Goal: Transaction & Acquisition: Purchase product/service

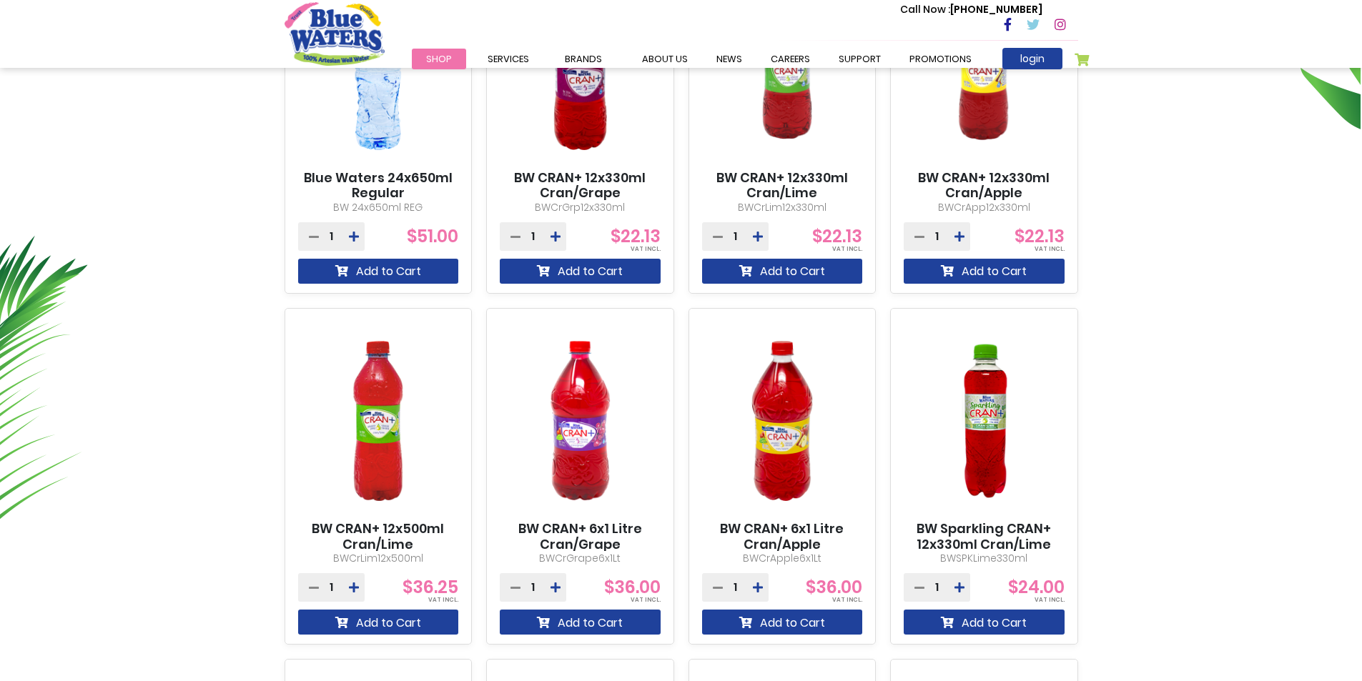
scroll to position [357, 0]
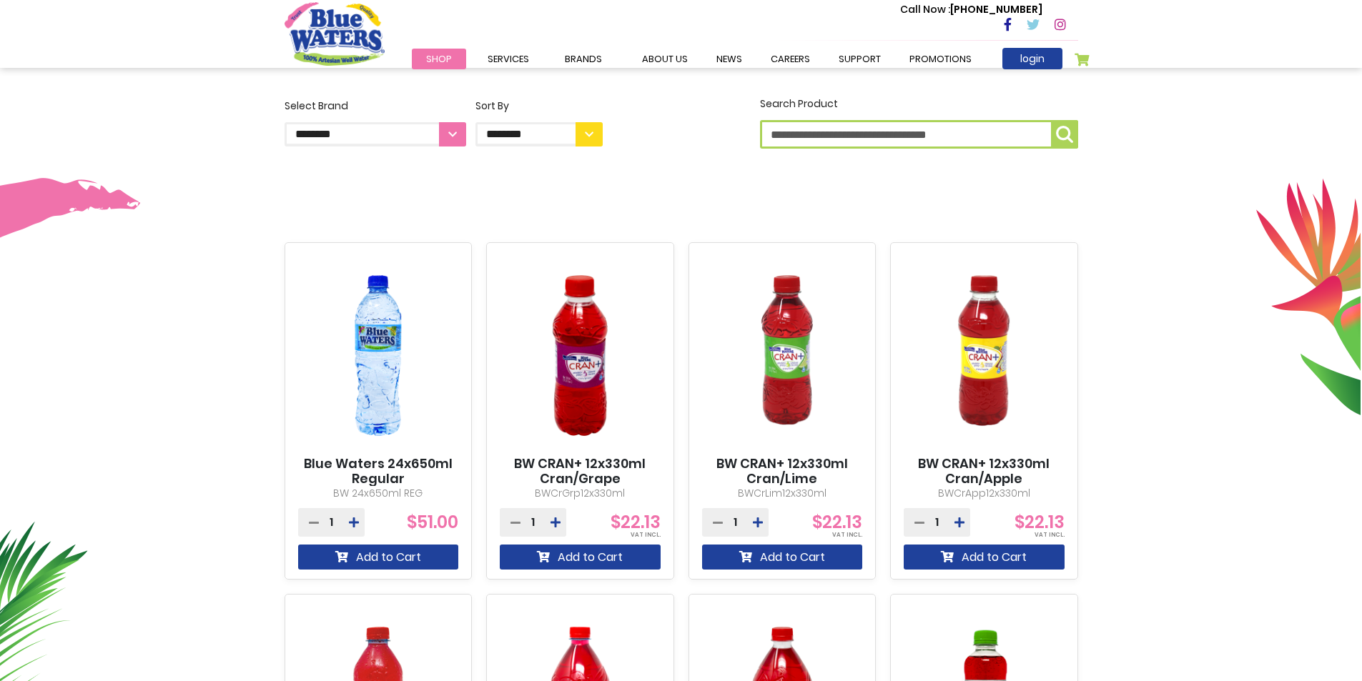
click at [357, 369] on img at bounding box center [378, 355] width 161 height 201
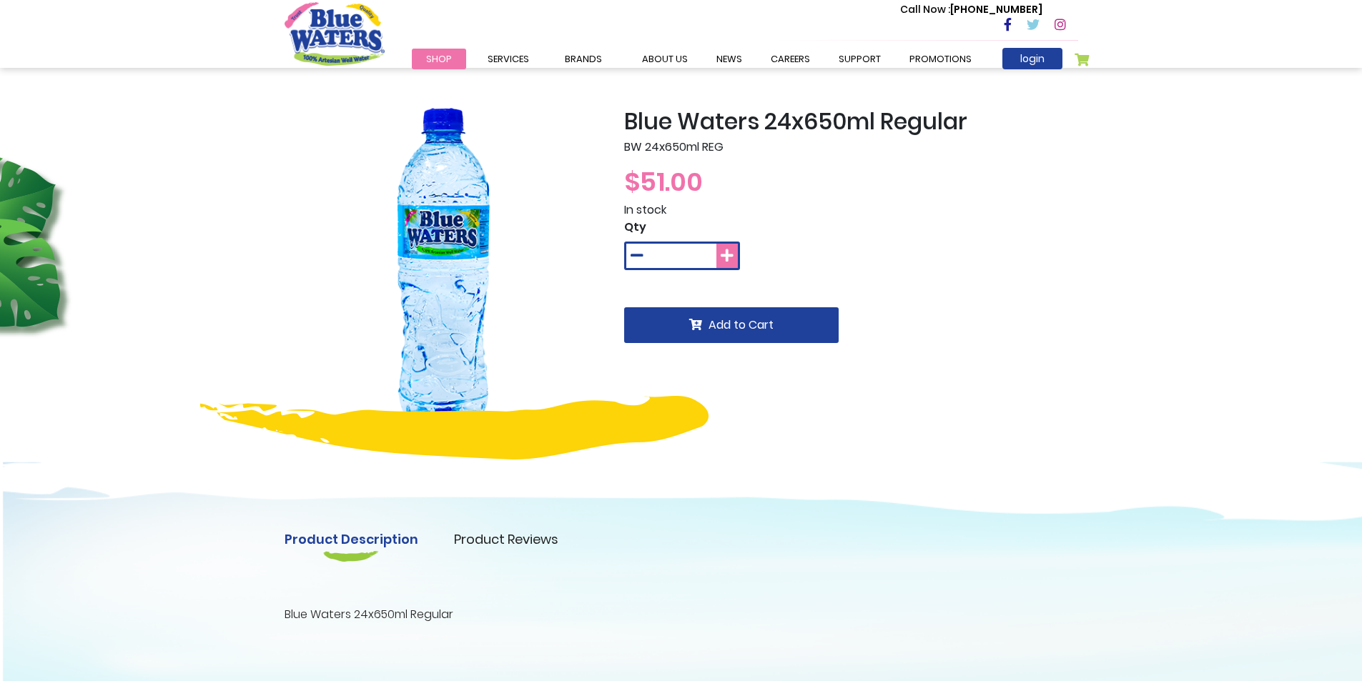
click at [724, 257] on icon at bounding box center [727, 256] width 13 height 14
type input "*"
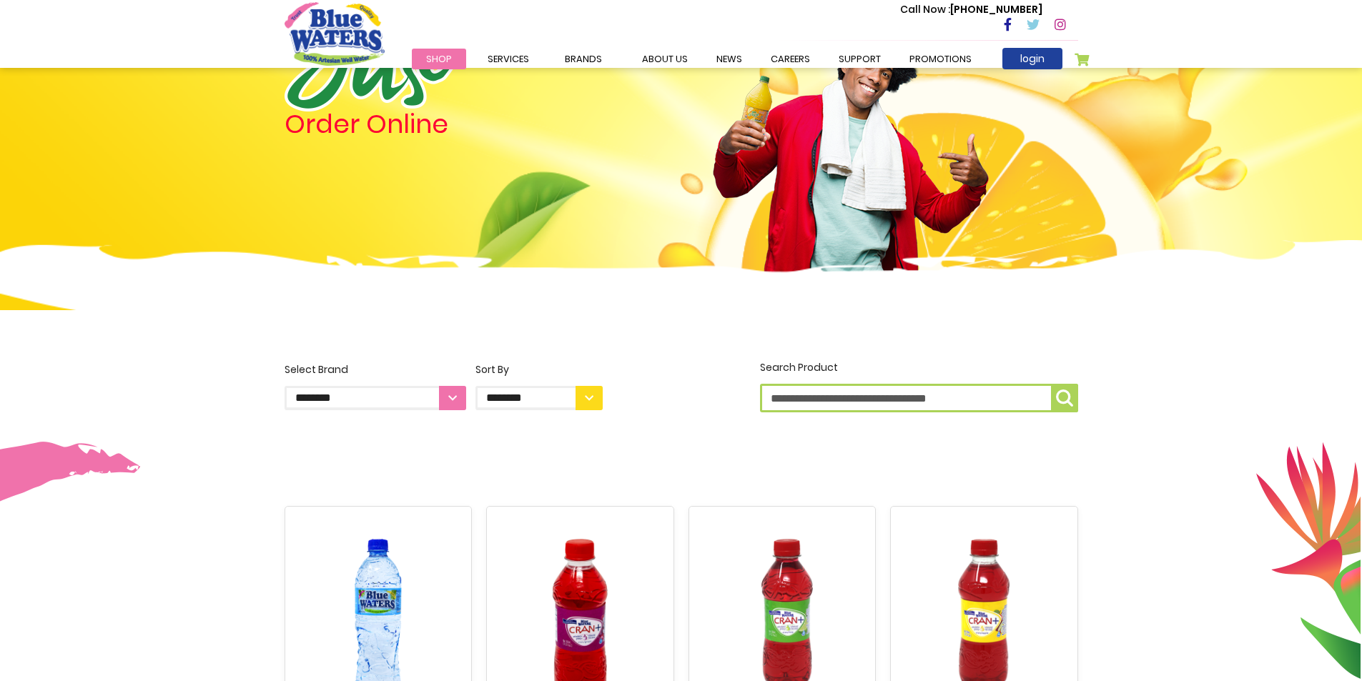
scroll to position [214, 0]
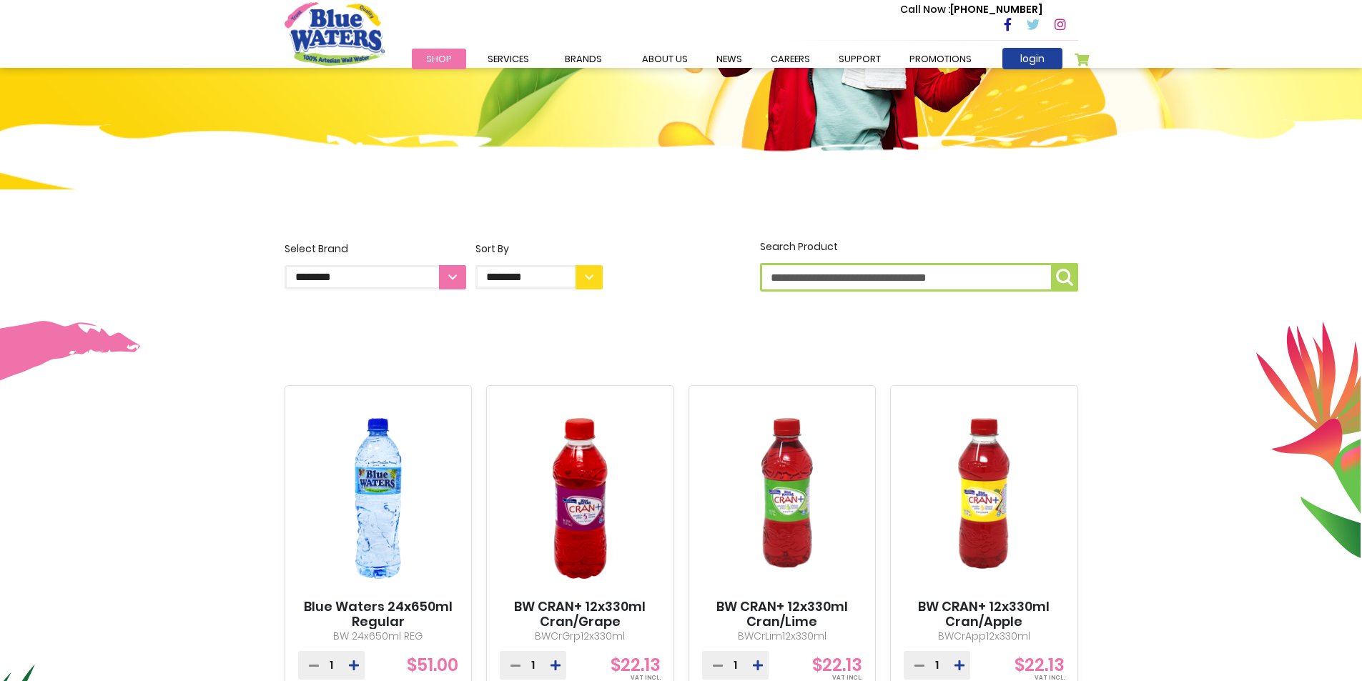
click at [457, 280] on select "**********" at bounding box center [376, 277] width 182 height 24
click at [99, 236] on img at bounding box center [681, 183] width 1362 height 129
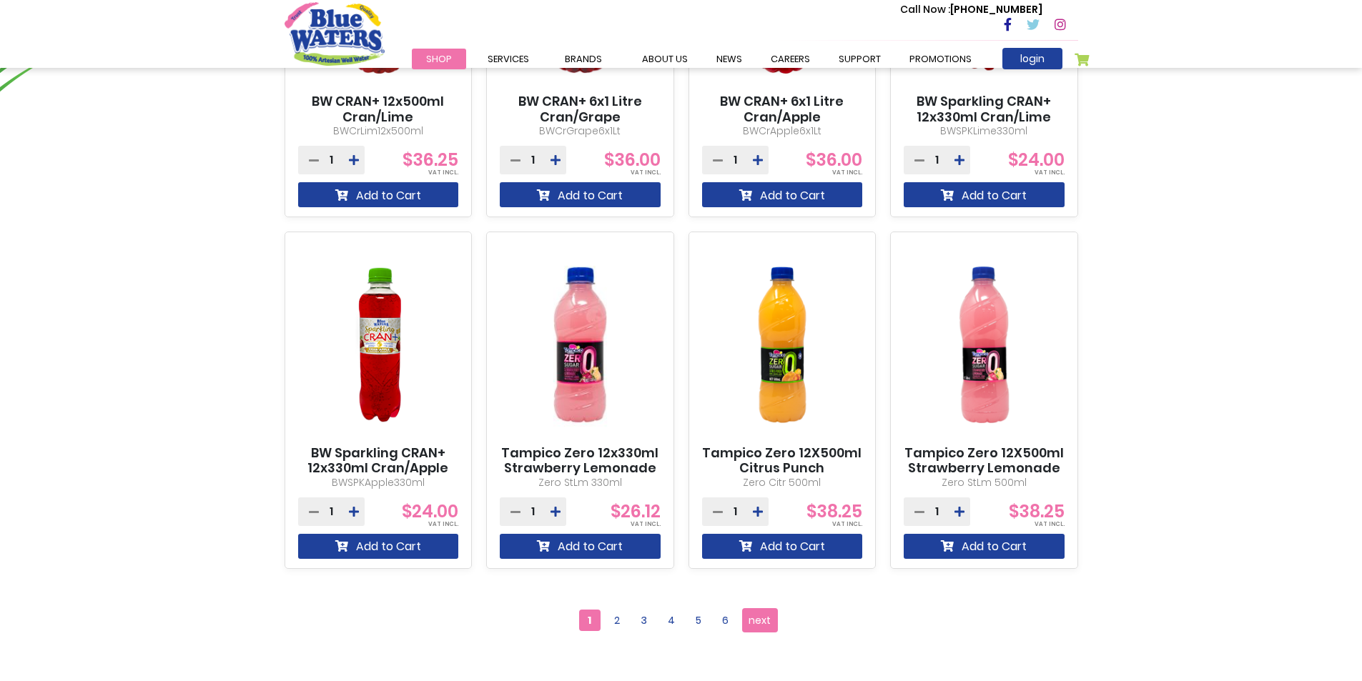
scroll to position [1072, 0]
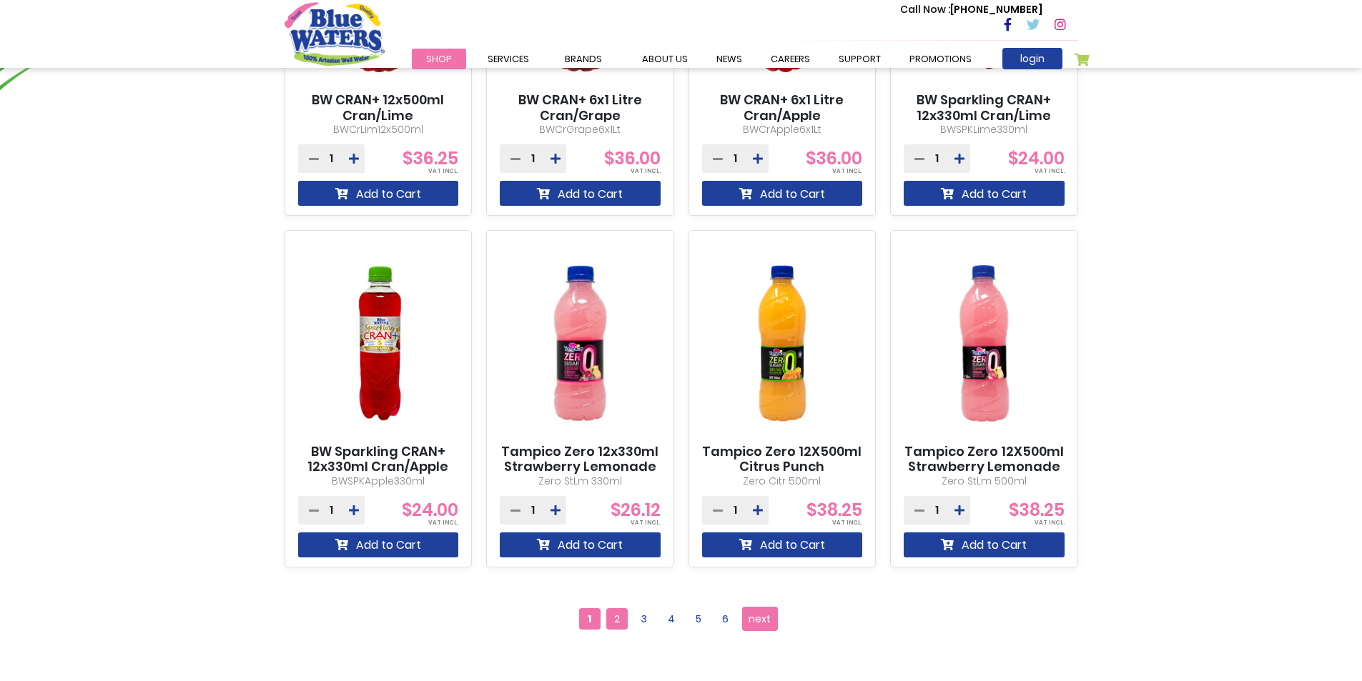
click at [611, 611] on span "2" at bounding box center [616, 618] width 21 height 21
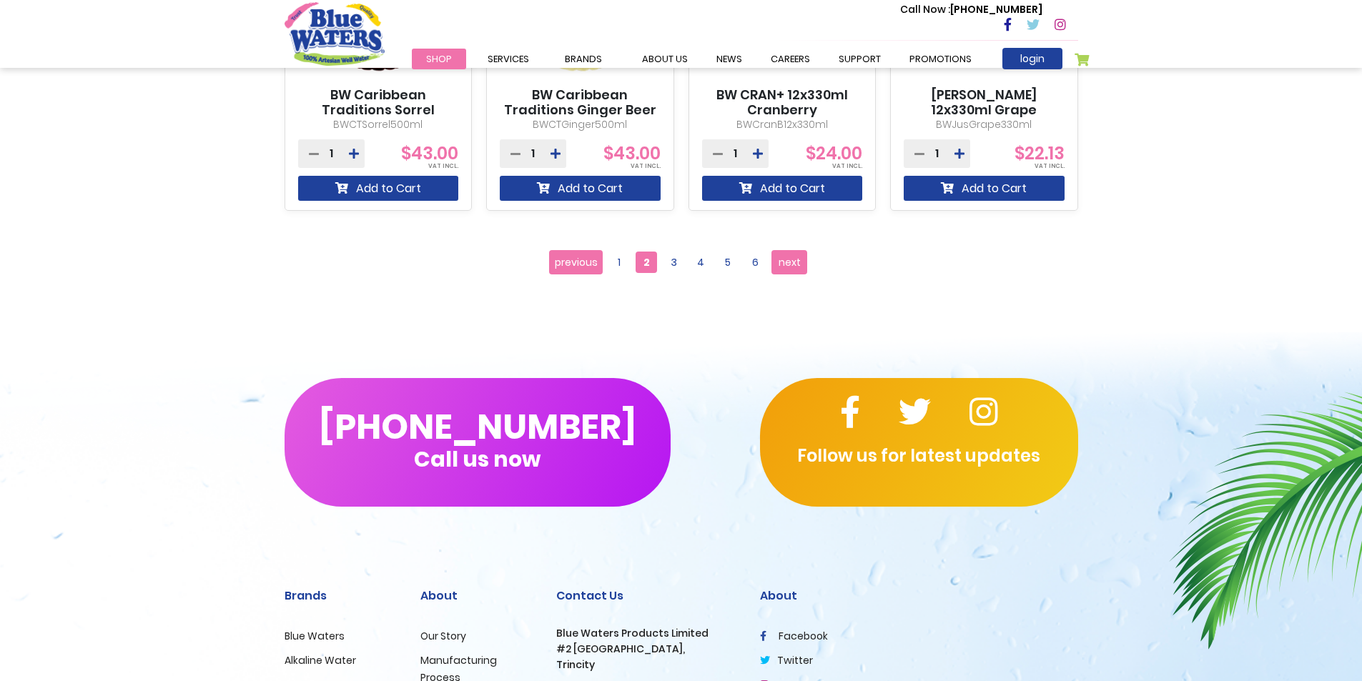
scroll to position [1430, 0]
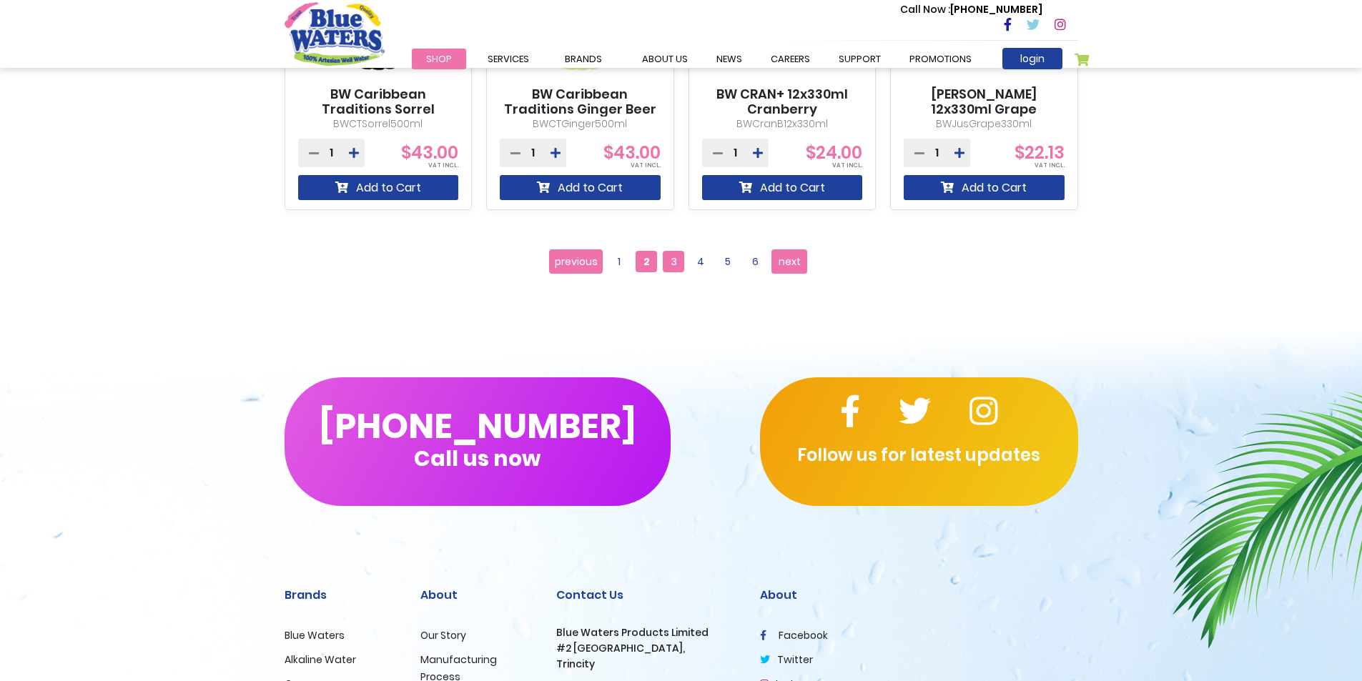
click at [673, 270] on span "3" at bounding box center [673, 261] width 21 height 21
click at [673, 267] on span "3" at bounding box center [673, 261] width 21 height 21
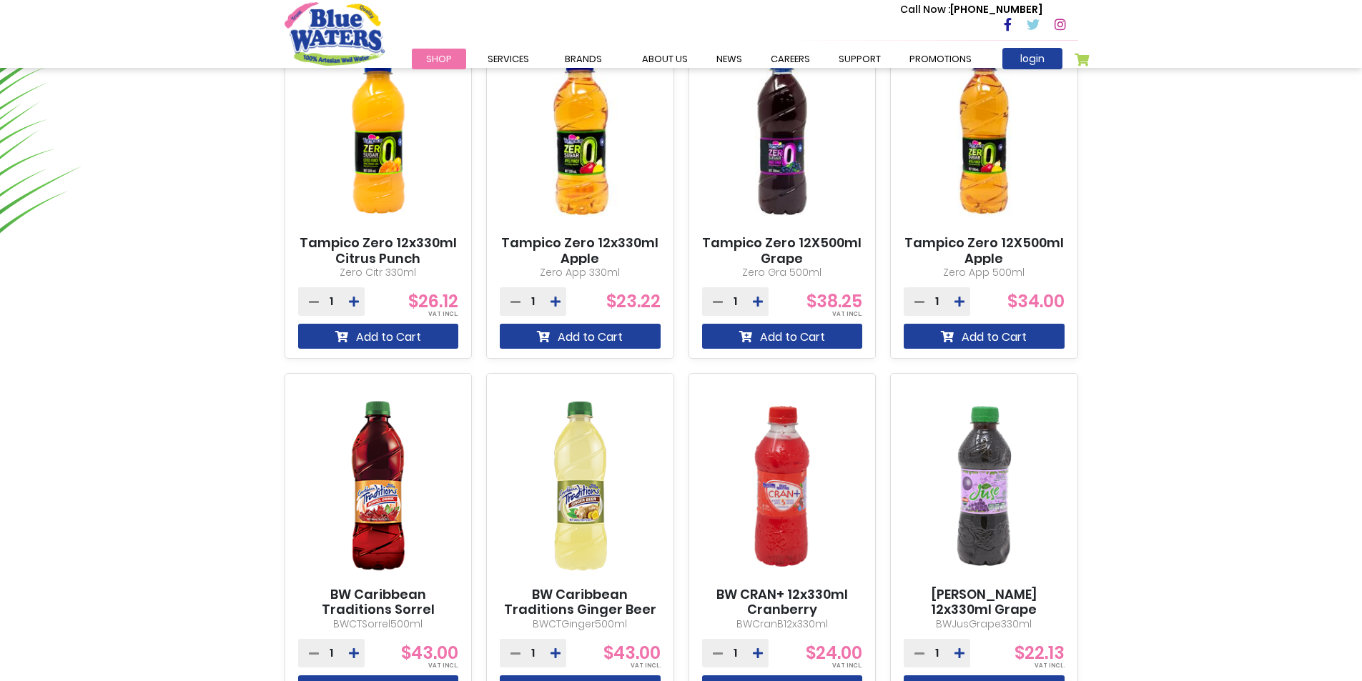
scroll to position [572, 0]
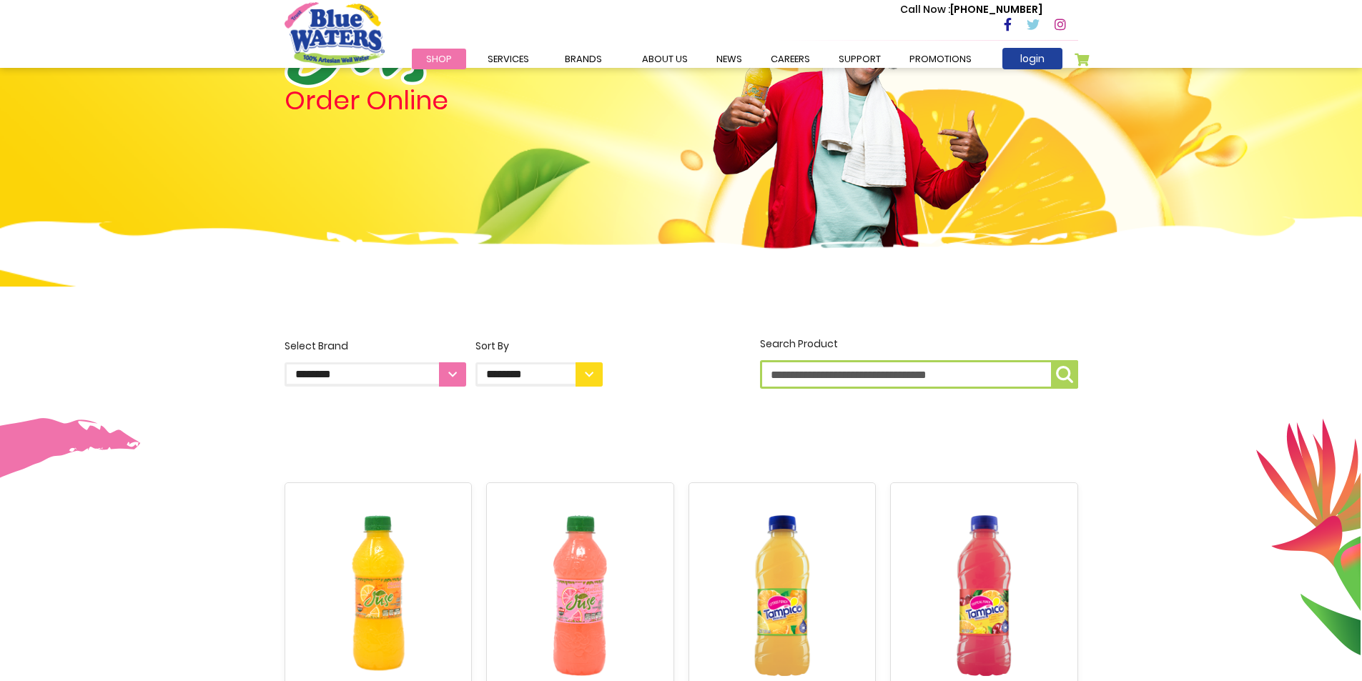
scroll to position [286, 0]
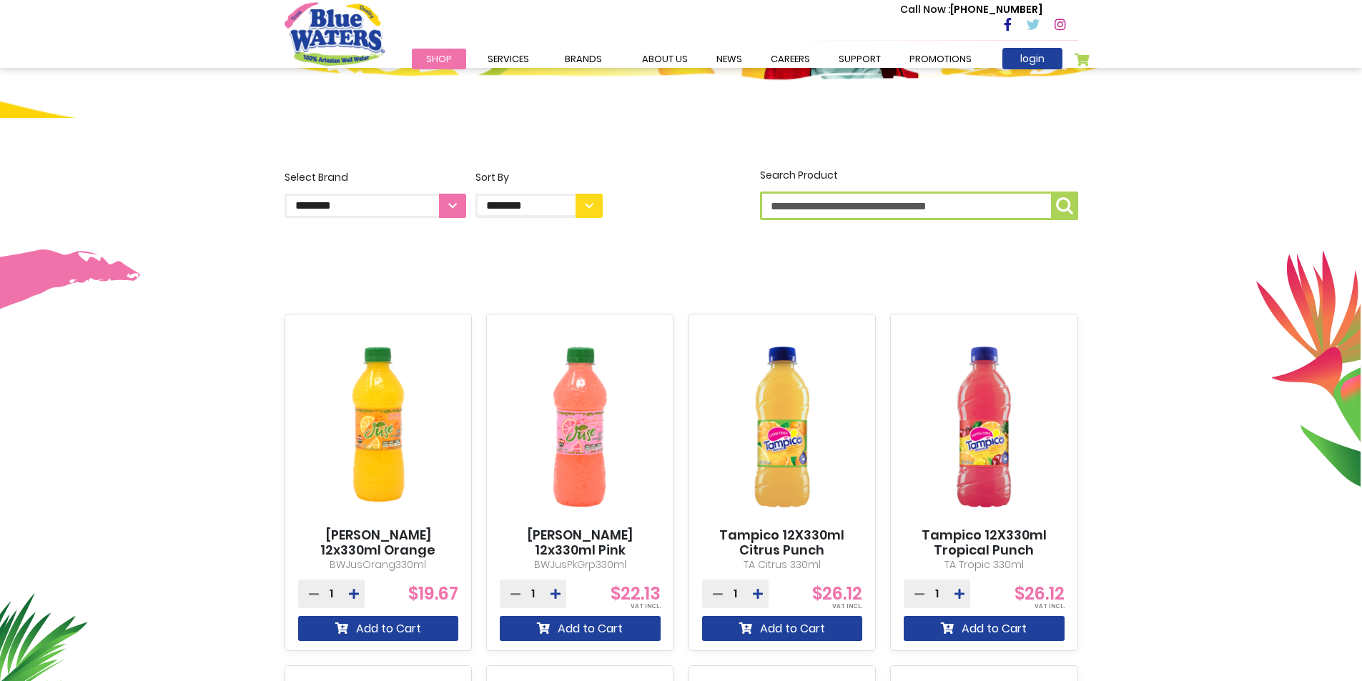
click at [451, 206] on select "**********" at bounding box center [376, 206] width 182 height 24
select select "**********"
click at [285, 194] on select "**********" at bounding box center [376, 206] width 182 height 24
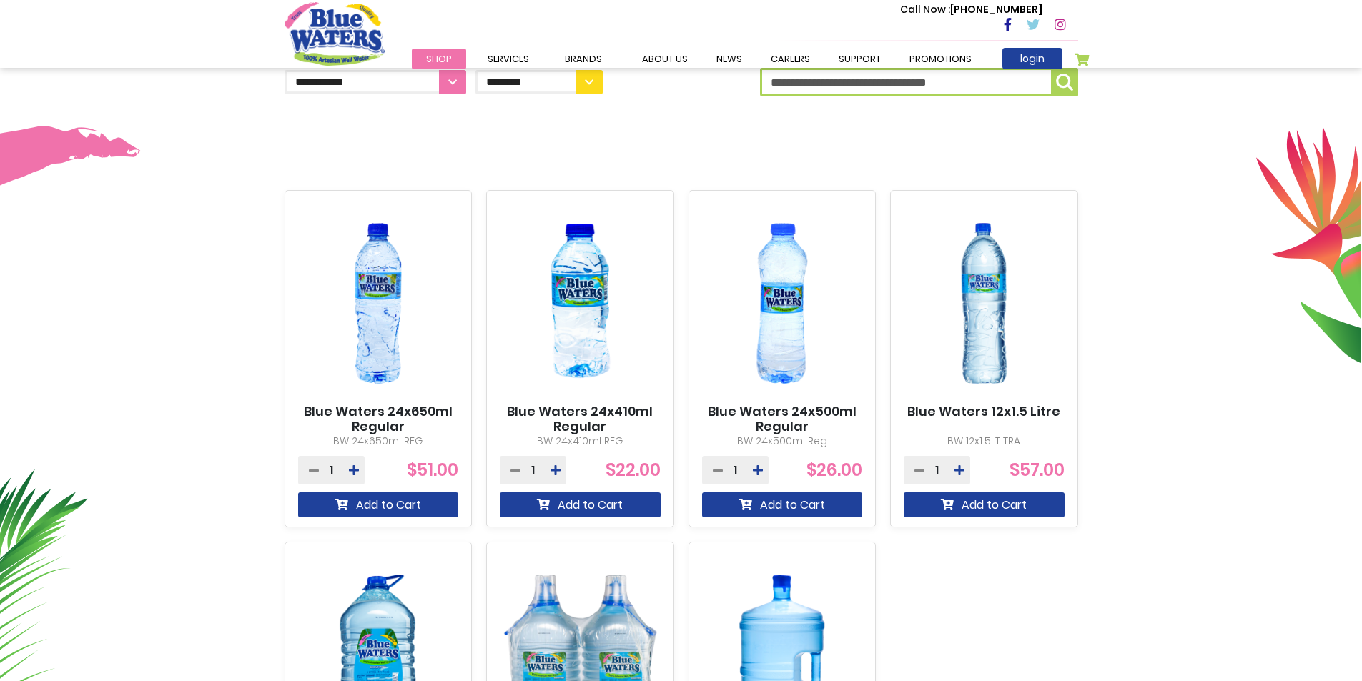
scroll to position [429, 0]
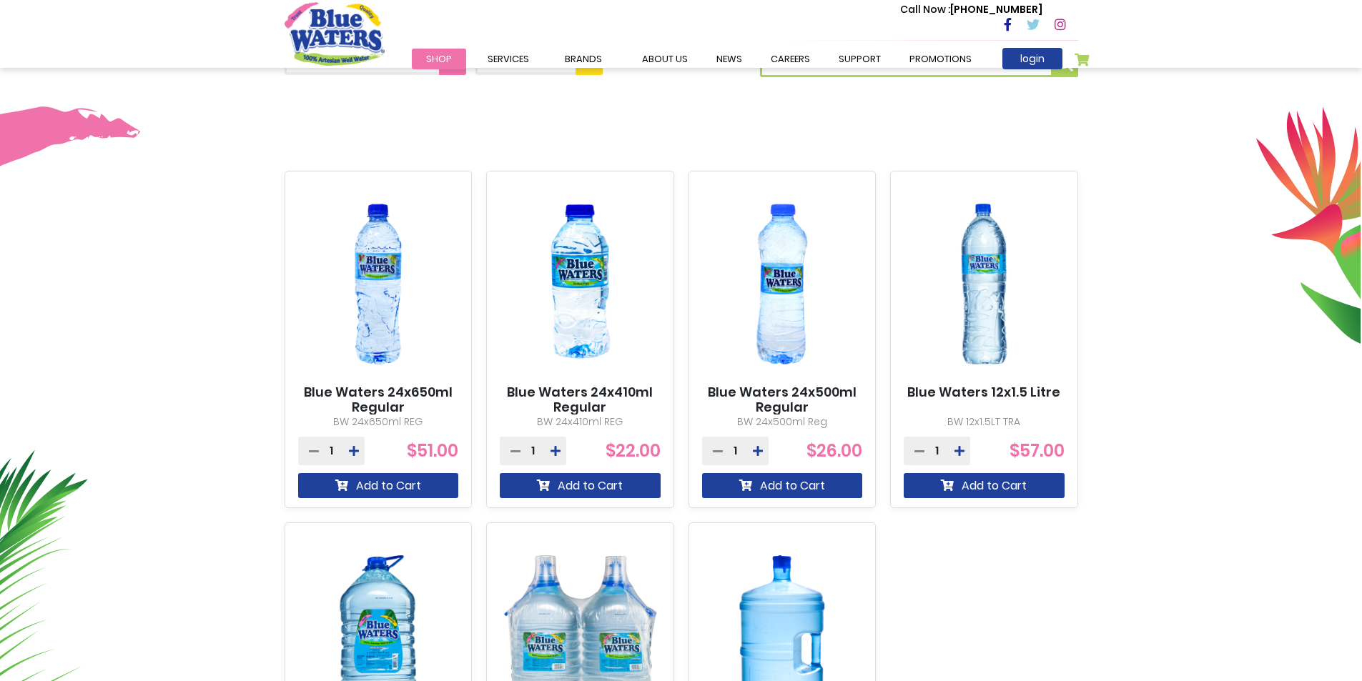
click at [592, 334] on img at bounding box center [580, 284] width 161 height 201
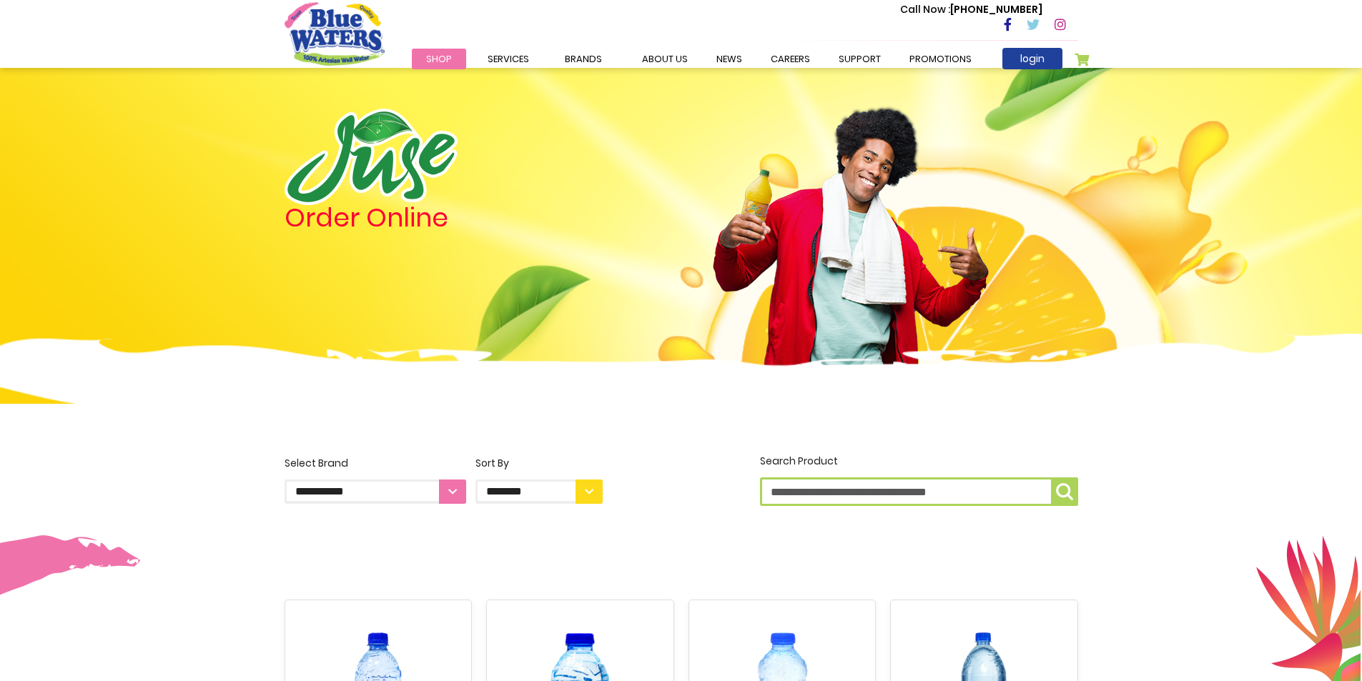
scroll to position [429, 0]
select select "**********"
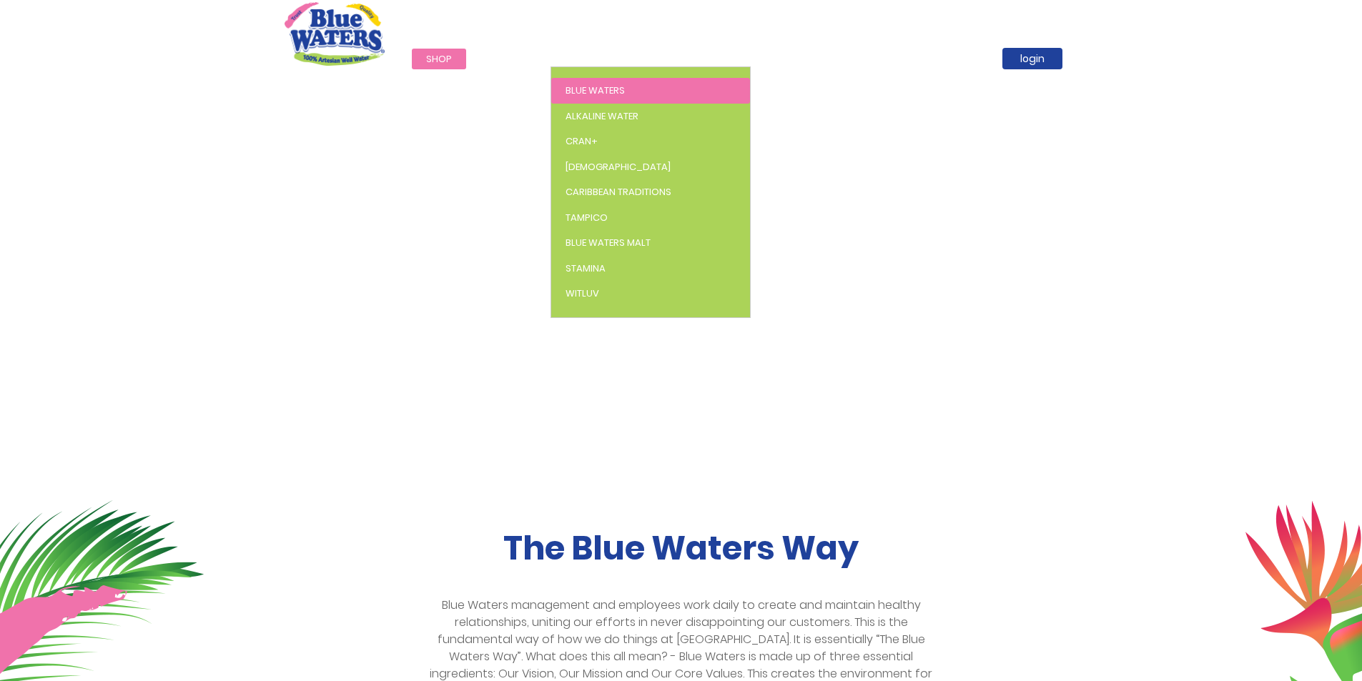
click at [603, 93] on span "Blue Waters" at bounding box center [594, 91] width 59 height 14
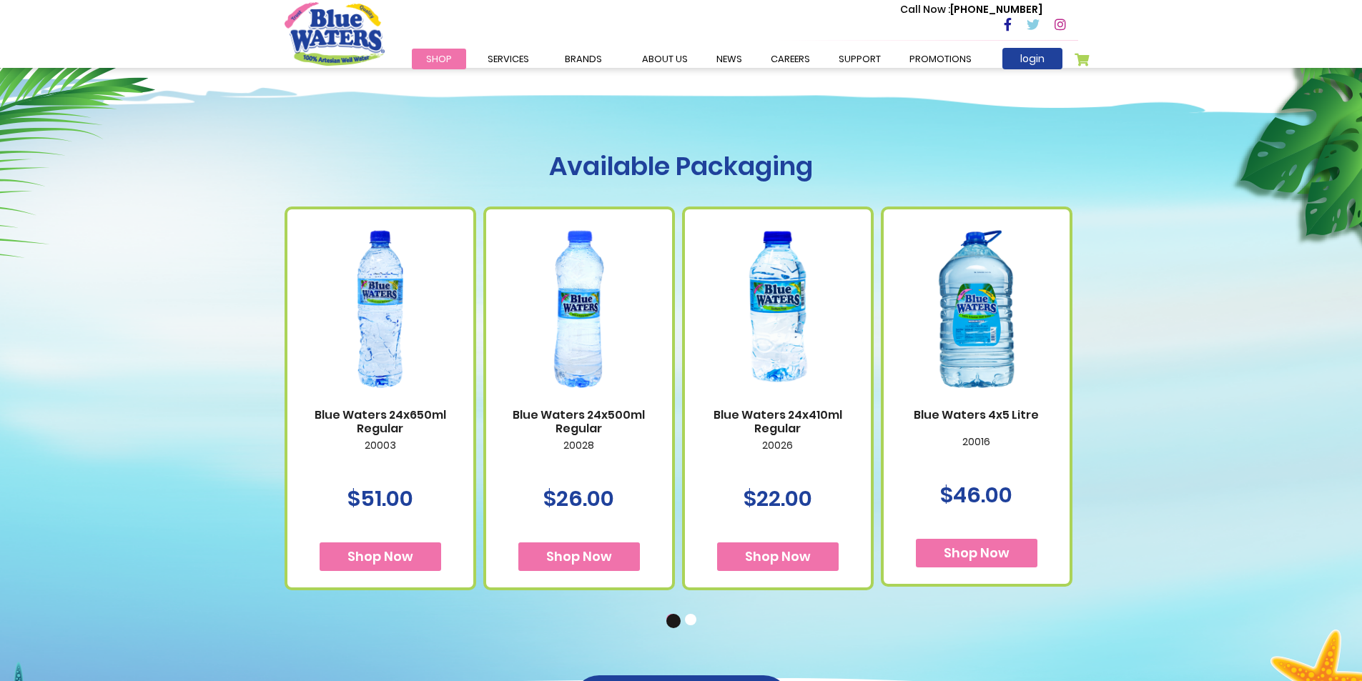
scroll to position [715, 0]
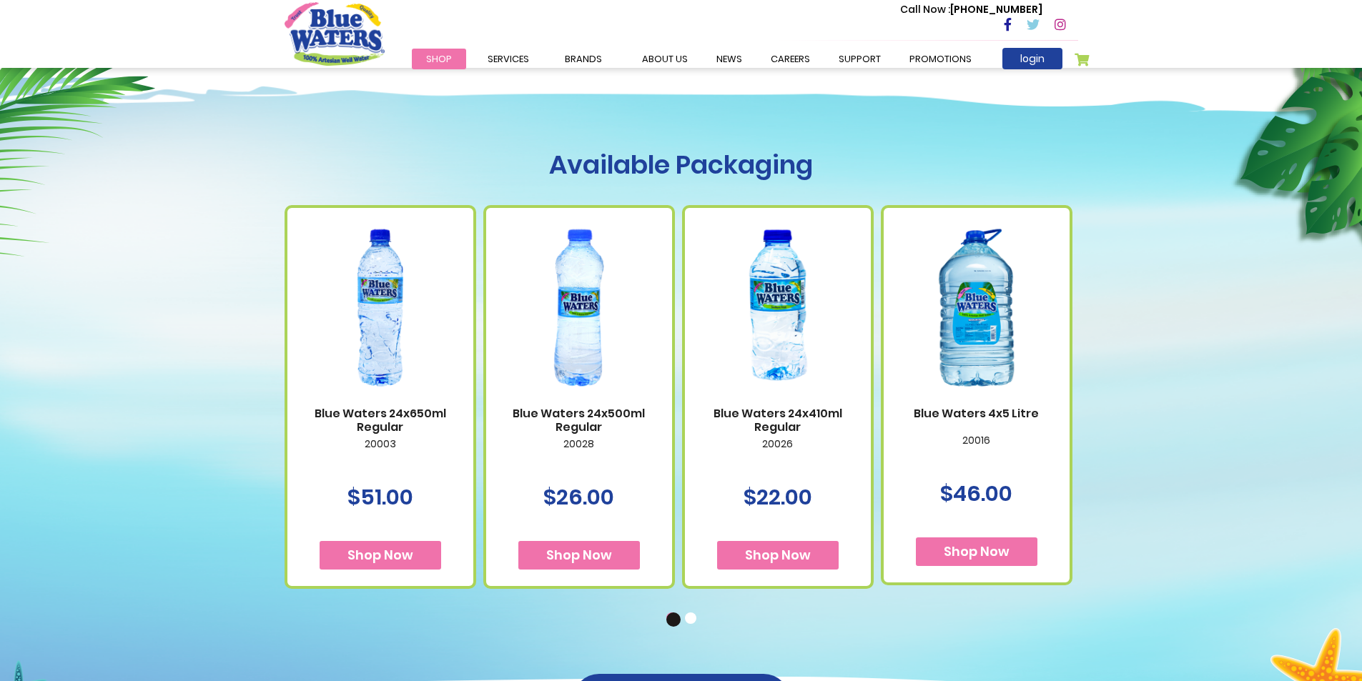
click at [780, 412] on link "Blue Waters 24x410ml Regular" at bounding box center [777, 420] width 157 height 27
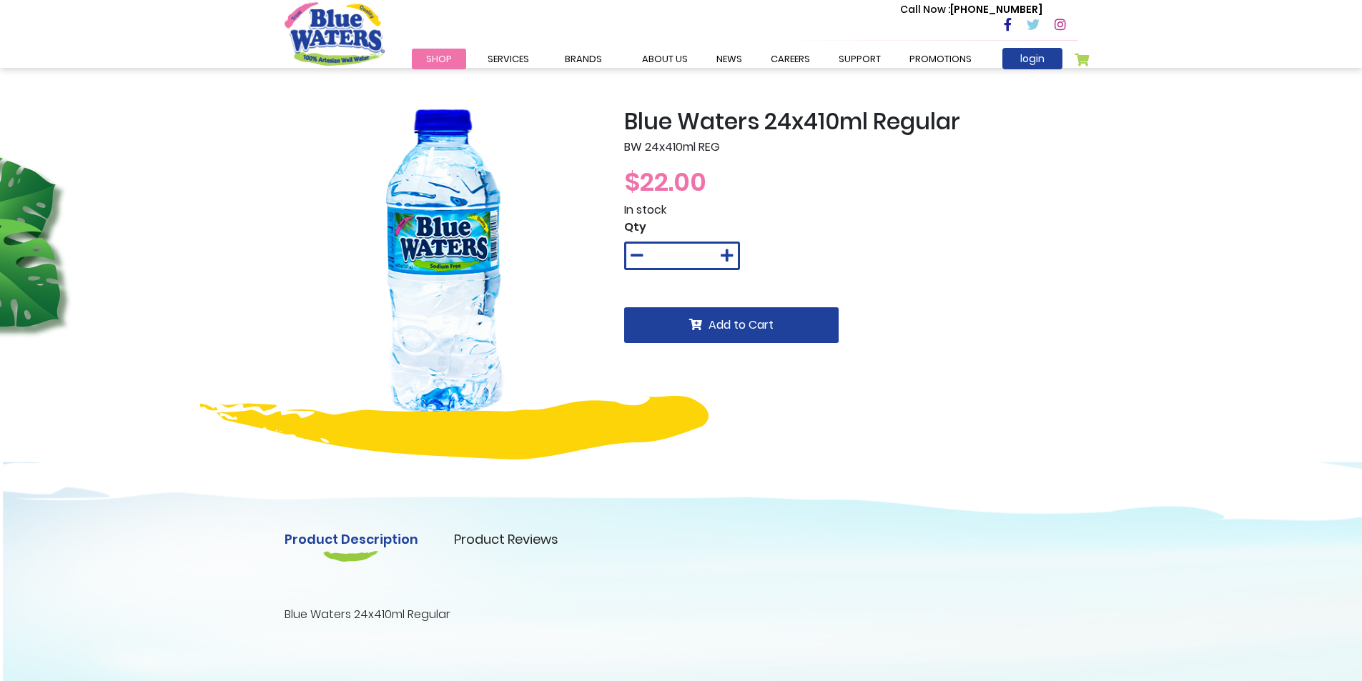
click at [445, 227] on img at bounding box center [444, 267] width 318 height 318
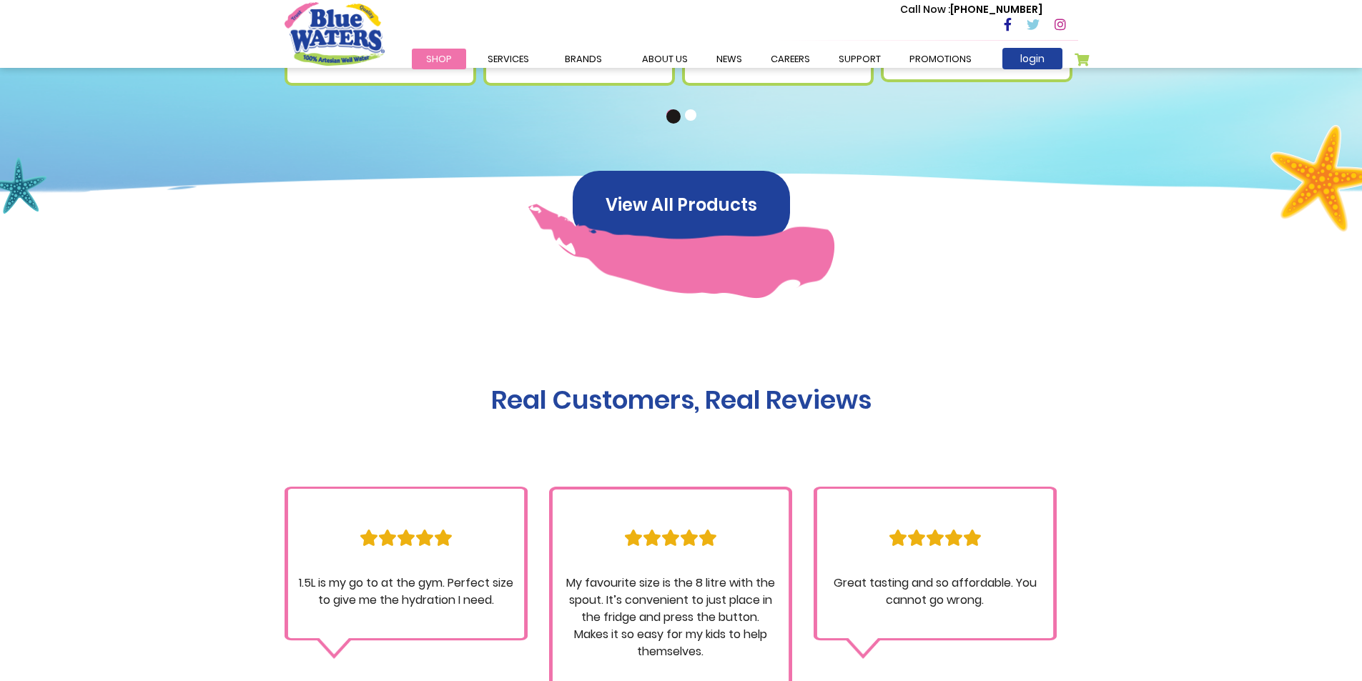
scroll to position [1215, 0]
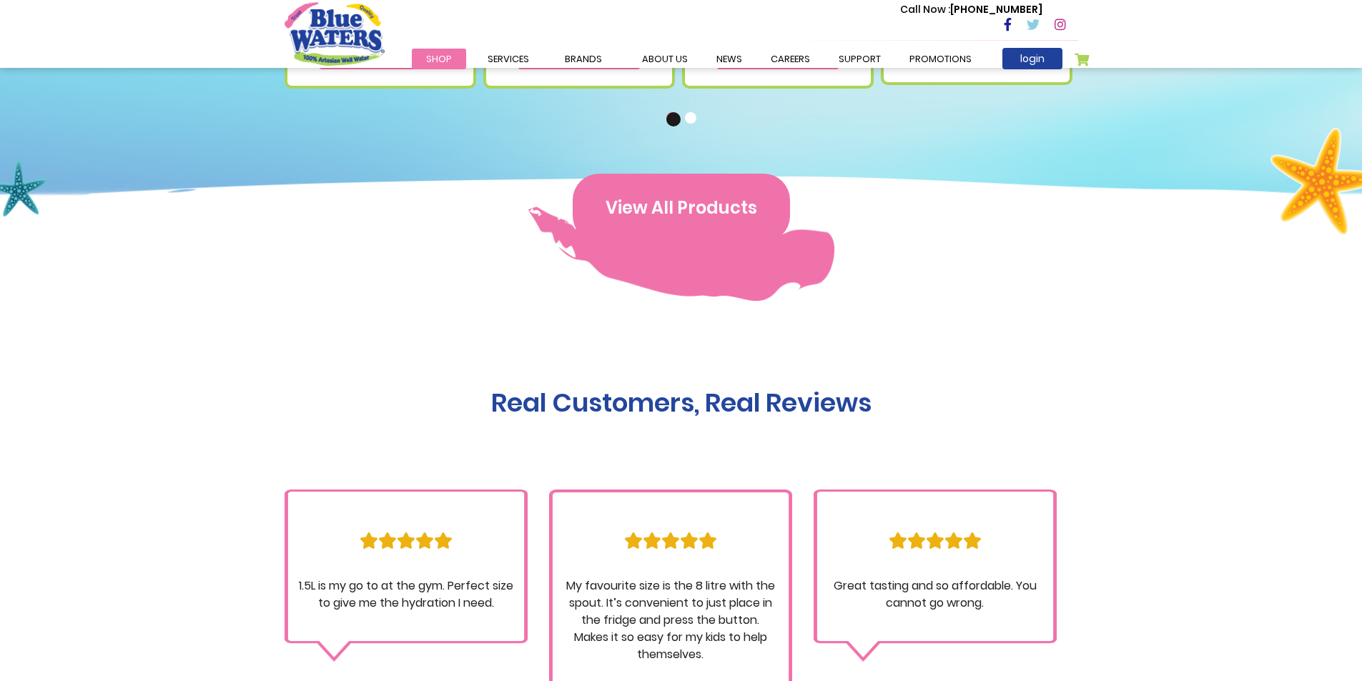
click at [646, 196] on button "View All Products" at bounding box center [681, 208] width 217 height 69
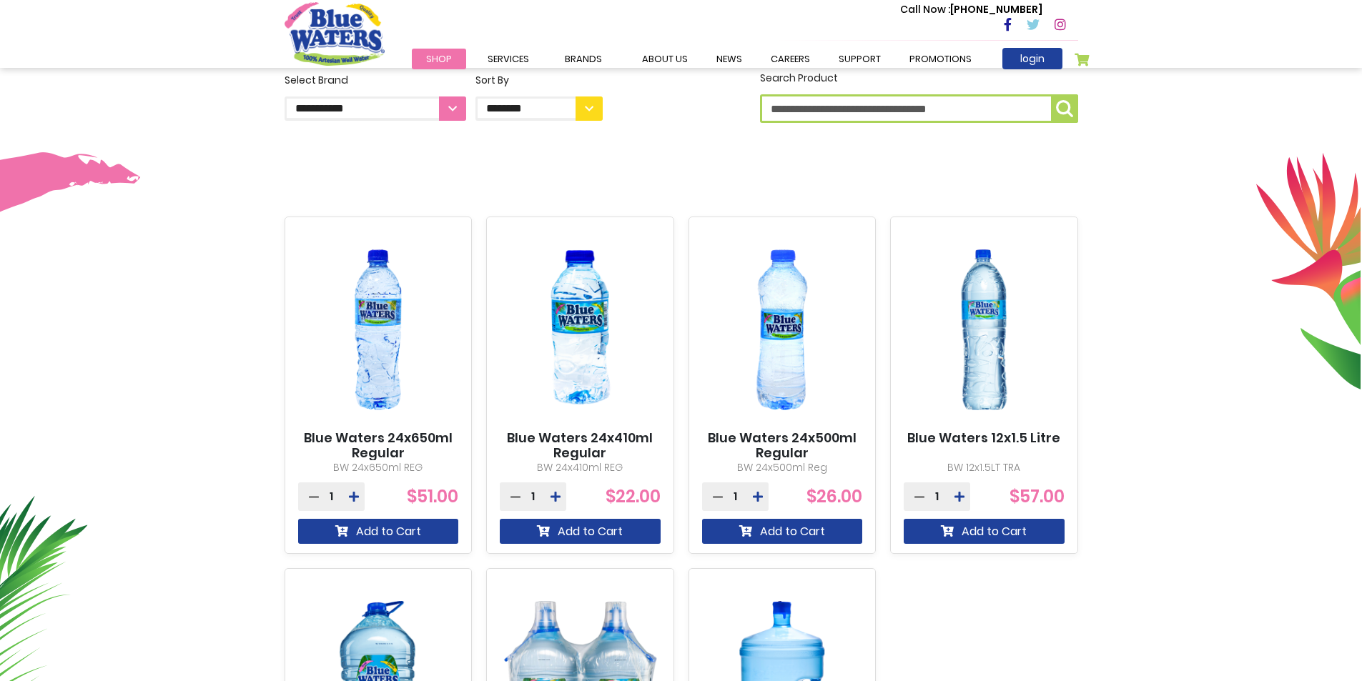
scroll to position [357, 0]
